Goal: Information Seeking & Learning: Find specific fact

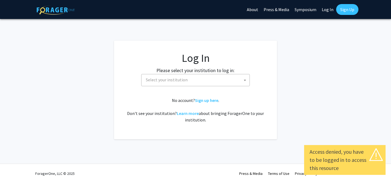
select select
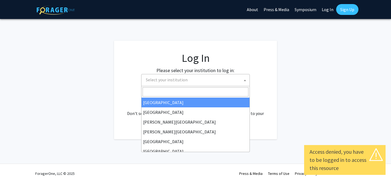
click at [195, 81] on span "Select your institution" at bounding box center [197, 79] width 106 height 11
click at [205, 36] on div "Access denied, you have to be logged in to access this resource Skip navigation…" at bounding box center [195, 91] width 391 height 183
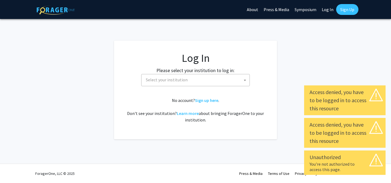
click at [325, 10] on link "Log In" at bounding box center [327, 9] width 17 height 19
select select "34"
click at [329, 9] on link "Log In" at bounding box center [327, 9] width 17 height 19
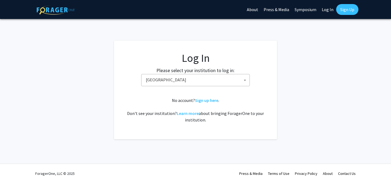
click at [329, 9] on link "Log In" at bounding box center [327, 9] width 17 height 19
click at [200, 80] on span "Baylor University" at bounding box center [197, 79] width 106 height 11
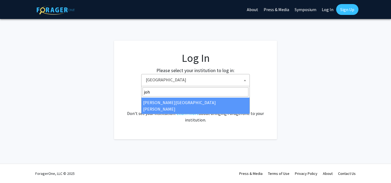
type input "joh"
select select "1"
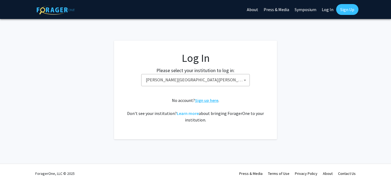
click at [207, 100] on link "Sign up here" at bounding box center [206, 100] width 23 height 5
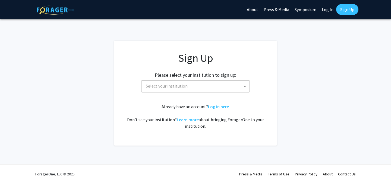
click at [330, 9] on link "Log In" at bounding box center [327, 9] width 17 height 19
select select
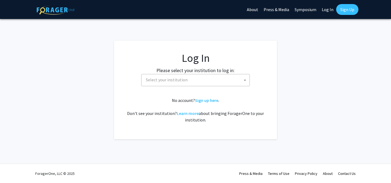
click at [197, 79] on span "Select your institution" at bounding box center [197, 79] width 106 height 11
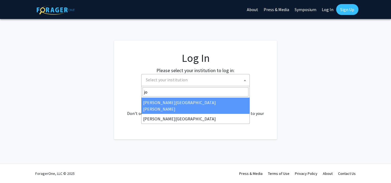
type input "joh"
select select "1"
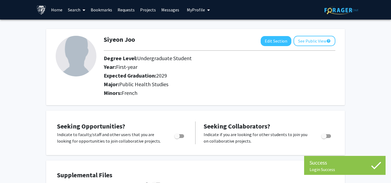
click at [74, 8] on link "Search" at bounding box center [76, 9] width 23 height 19
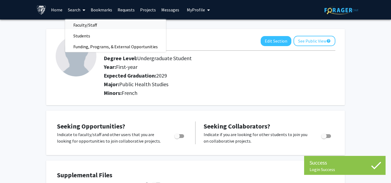
click at [84, 24] on span "Faculty/Staff" at bounding box center [85, 25] width 40 height 11
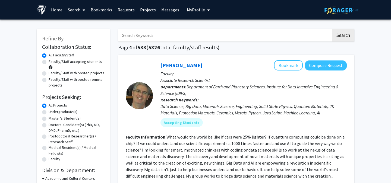
scroll to position [10, 0]
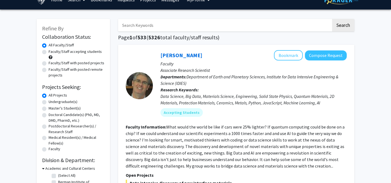
click at [153, 23] on input "Search Keywords" at bounding box center [224, 25] width 213 height 13
type input "h"
type input "JHU gynecology"
click at [332, 19] on button "Search" at bounding box center [343, 25] width 22 height 13
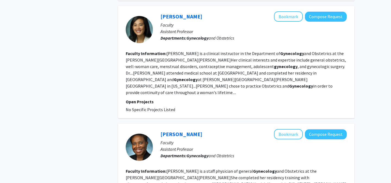
scroll to position [1025, 0]
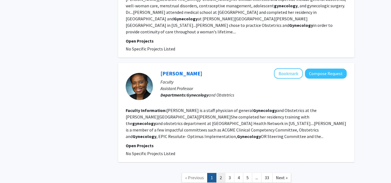
click at [222, 173] on link "2" at bounding box center [220, 178] width 9 height 10
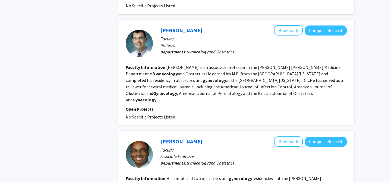
scroll to position [997, 0]
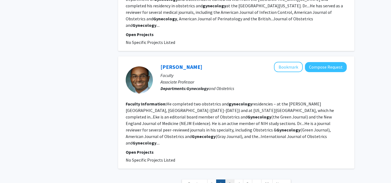
click at [231, 180] on link "3" at bounding box center [229, 185] width 9 height 10
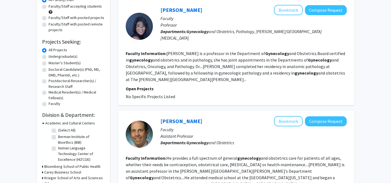
scroll to position [63, 0]
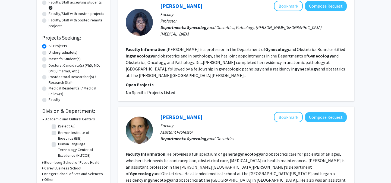
scroll to position [59, 0]
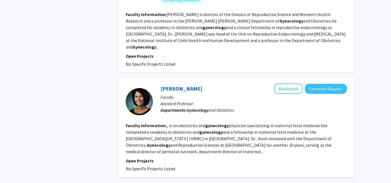
scroll to position [974, 0]
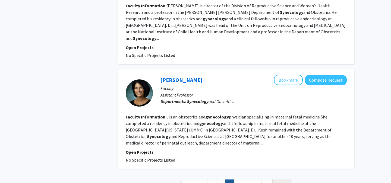
click at [283, 182] on span "Next »" at bounding box center [282, 184] width 12 height 5
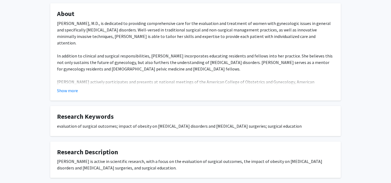
scroll to position [124, 0]
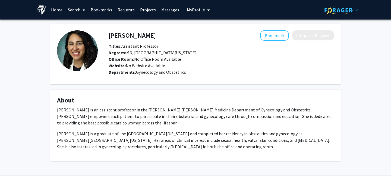
scroll to position [12, 0]
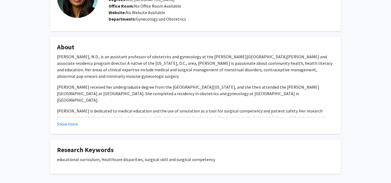
scroll to position [78, 0]
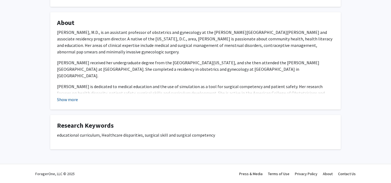
click at [77, 98] on button "Show more" at bounding box center [67, 99] width 21 height 7
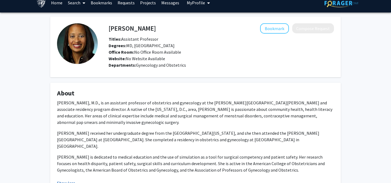
scroll to position [6, 0]
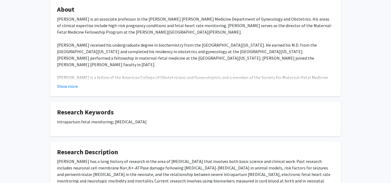
scroll to position [89, 0]
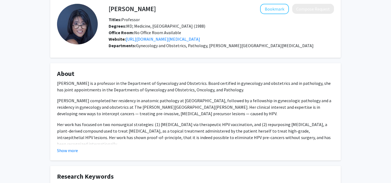
scroll to position [15, 0]
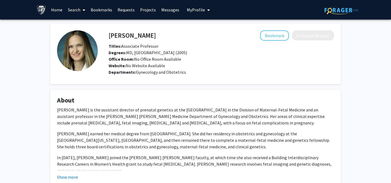
scroll to position [72, 0]
